Goal: Information Seeking & Learning: Learn about a topic

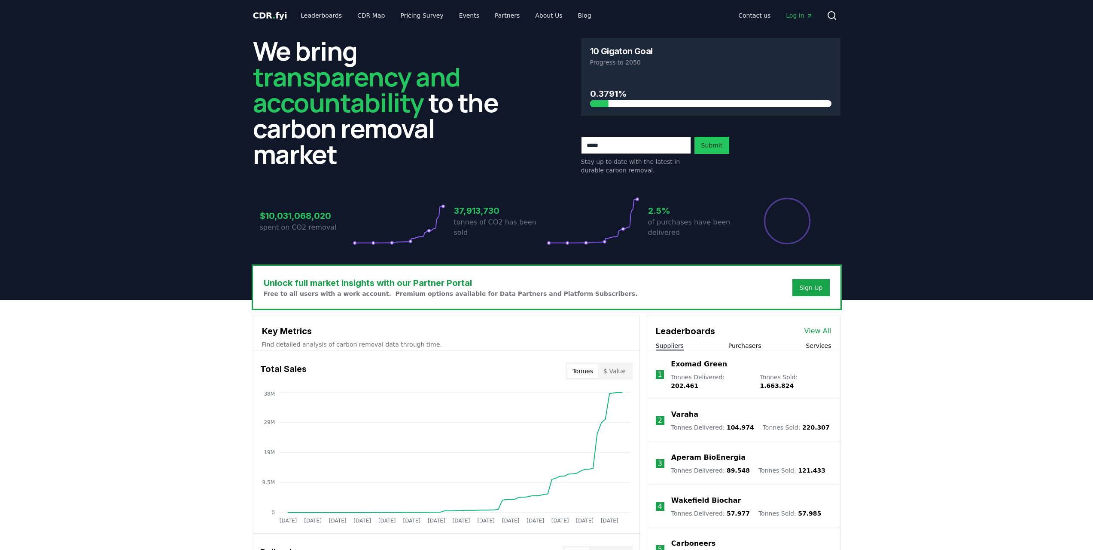
click at [670, 345] on button "Suppliers" at bounding box center [670, 345] width 28 height 9
click at [825, 330] on link "View All" at bounding box center [818, 331] width 27 height 10
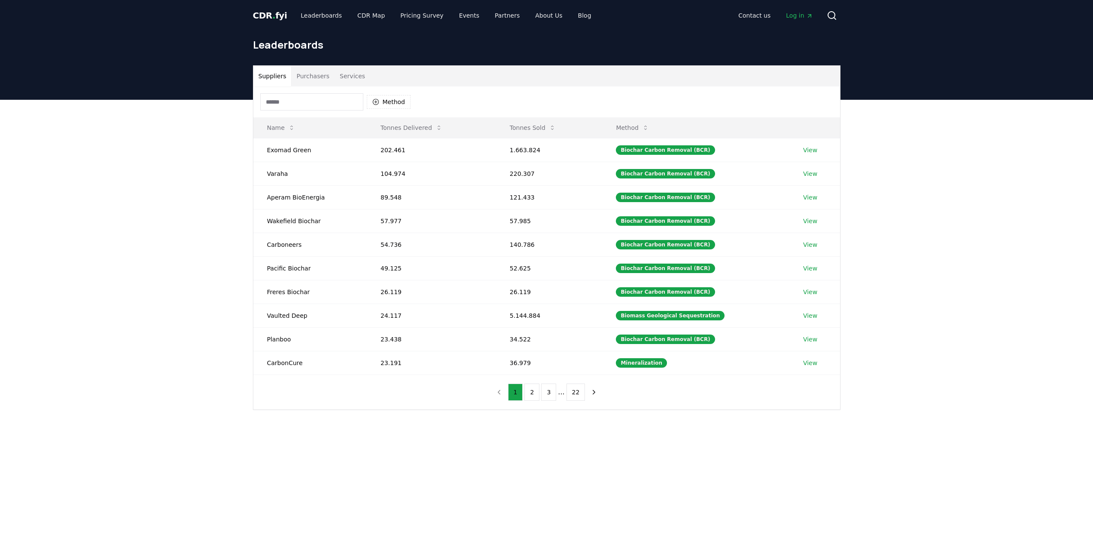
click at [287, 104] on input at bounding box center [311, 101] width 103 height 17
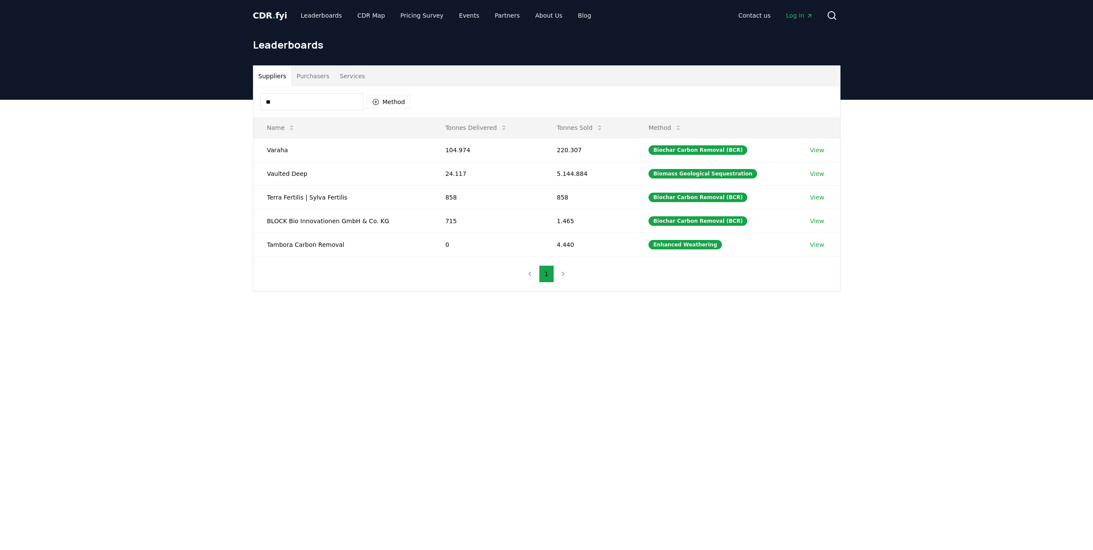
type input "*"
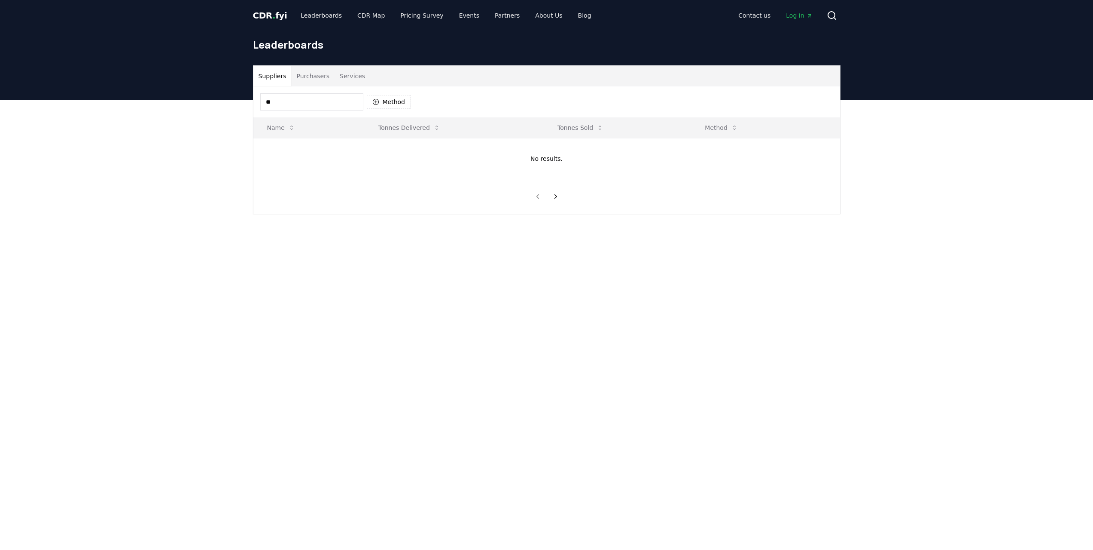
type input "*"
drag, startPoint x: 304, startPoint y: 104, endPoint x: 164, endPoint y: 82, distance: 142.1
click at [164, 82] on div "CDR . fyi Leaderboards CDR Map Pricing Survey Events Partners About Us Blog Con…" at bounding box center [546, 393] width 1093 height 787
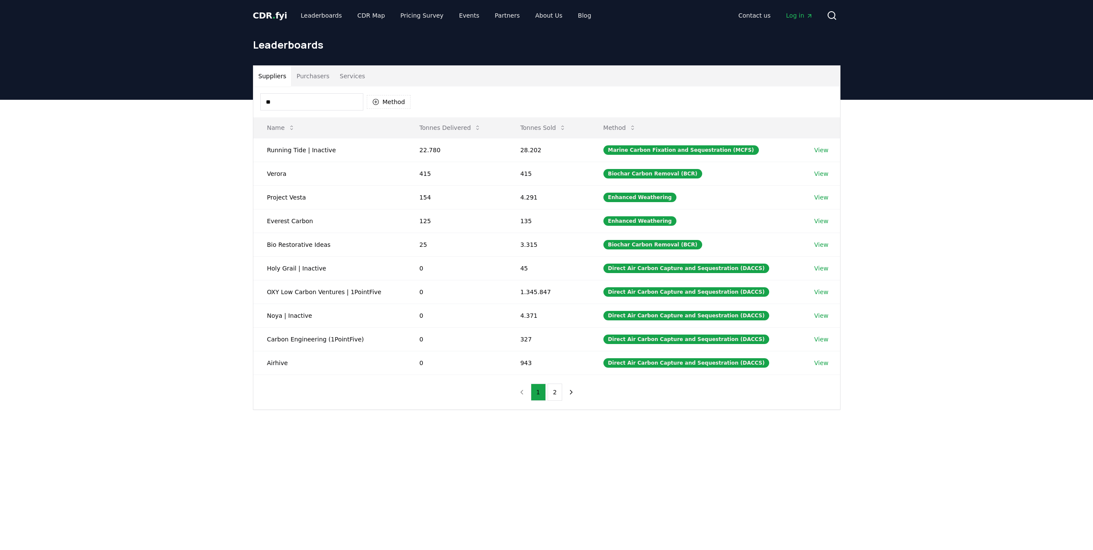
type input "*"
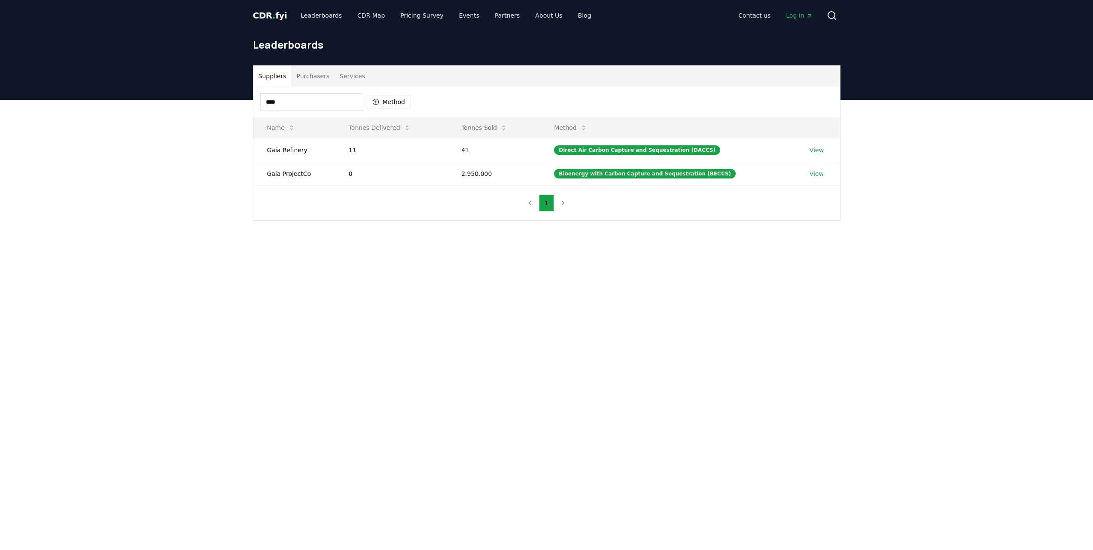
type input "****"
click at [299, 171] on td "Gaia ProjectCo" at bounding box center [294, 174] width 82 height 24
click at [654, 175] on div "Bioenergy with Carbon Capture and Sequestration (BECCS)" at bounding box center [645, 173] width 182 height 9
click at [817, 174] on link "View" at bounding box center [817, 173] width 14 height 9
